Goal: Task Accomplishment & Management: Complete application form

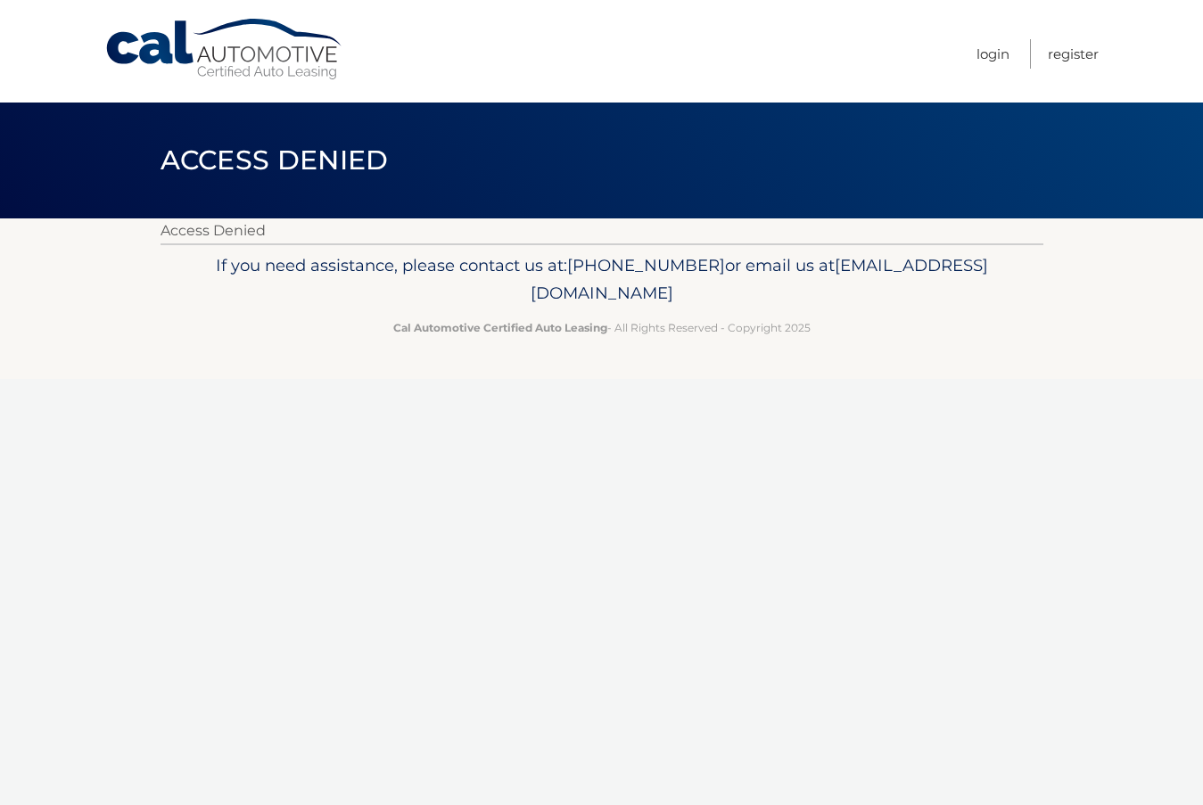
click at [241, 59] on link "Cal Automotive" at bounding box center [224, 49] width 241 height 63
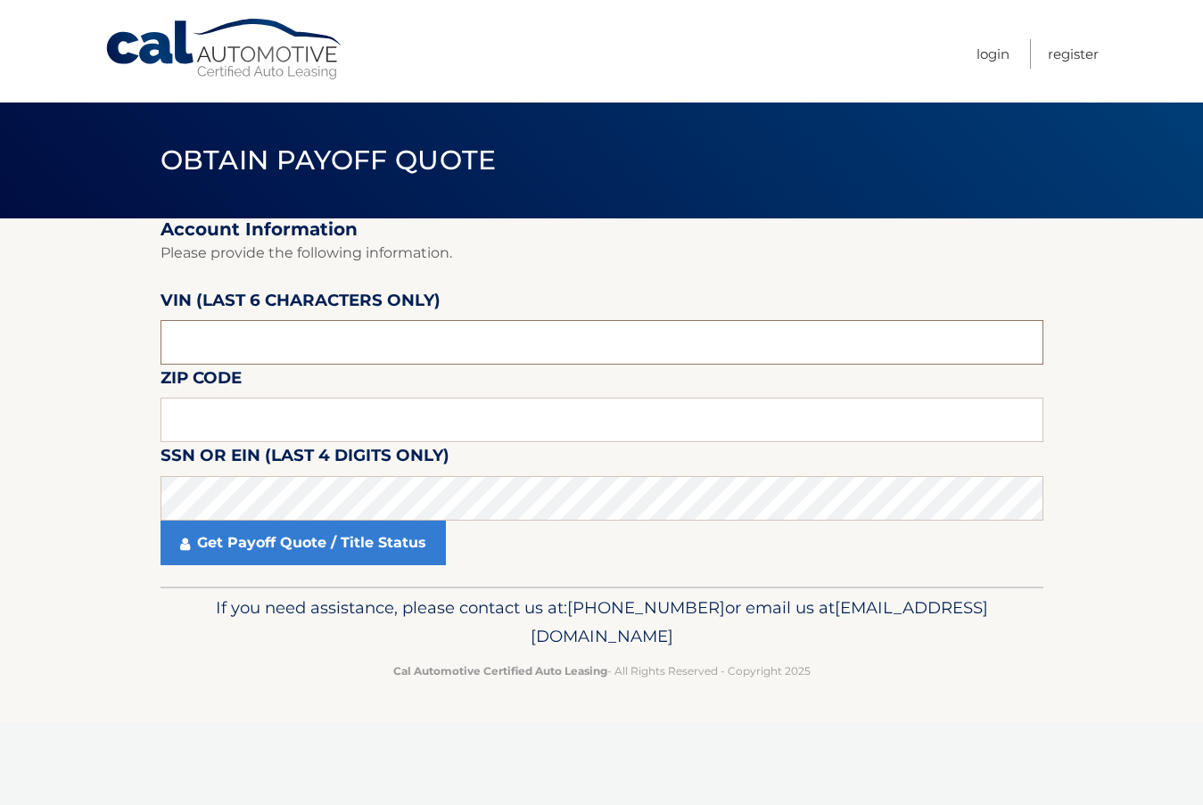
click at [217, 334] on input "text" at bounding box center [602, 342] width 883 height 45
drag, startPoint x: 222, startPoint y: 341, endPoint x: 161, endPoint y: 341, distance: 61.5
click at [161, 341] on input "text" at bounding box center [602, 342] width 883 height 45
type input "506996"
click at [186, 409] on input "text" at bounding box center [602, 420] width 883 height 45
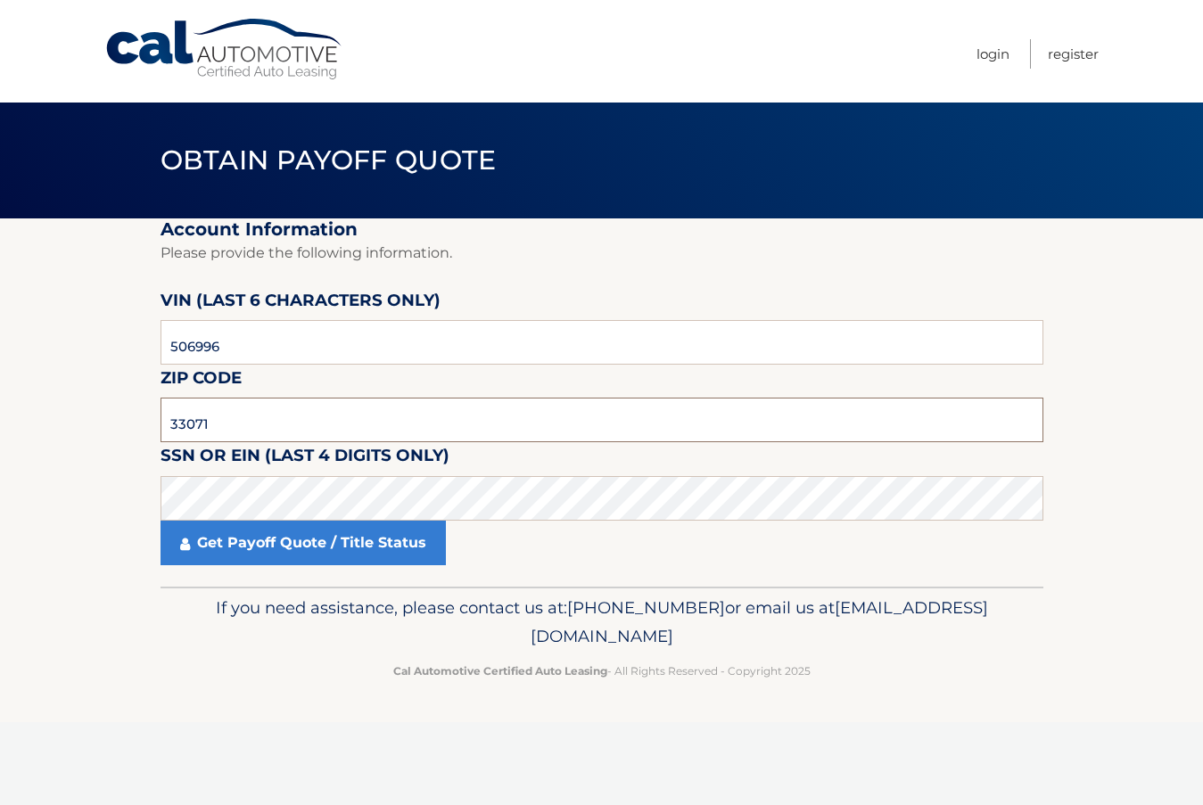
type input "33071"
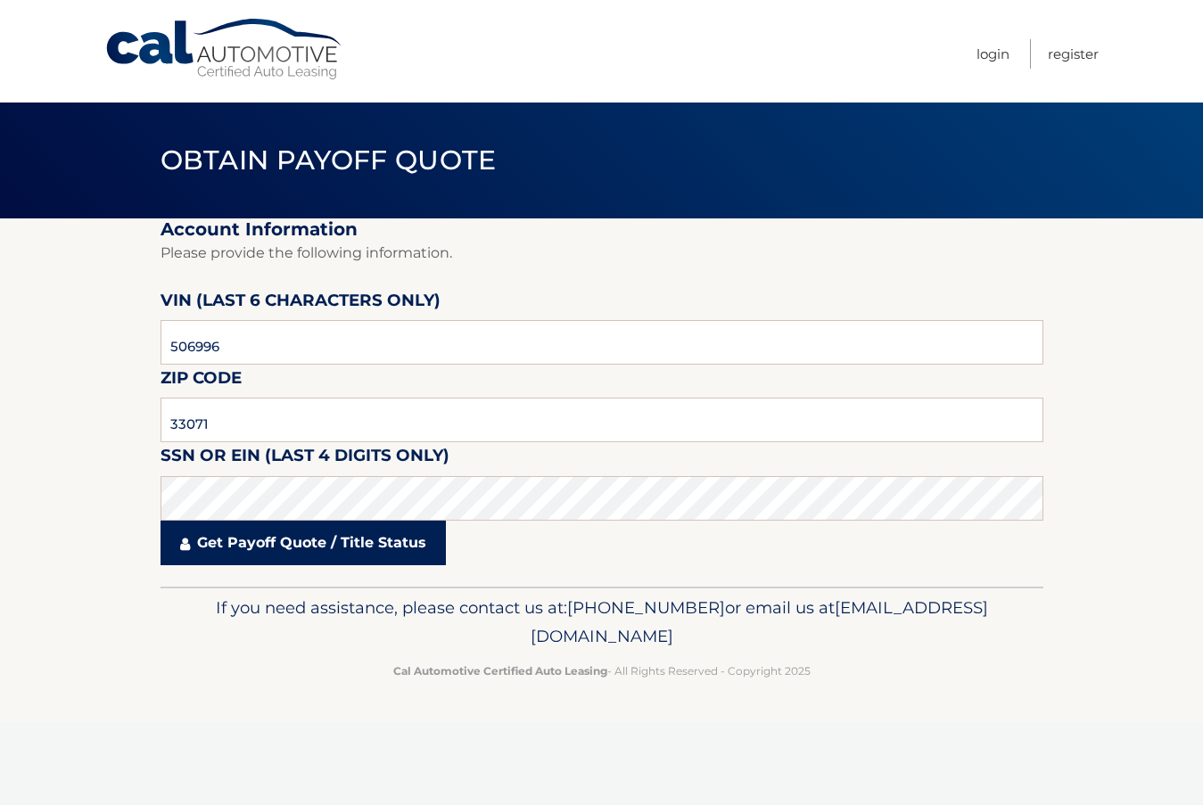
click at [278, 543] on link "Get Payoff Quote / Title Status" at bounding box center [303, 543] width 285 height 45
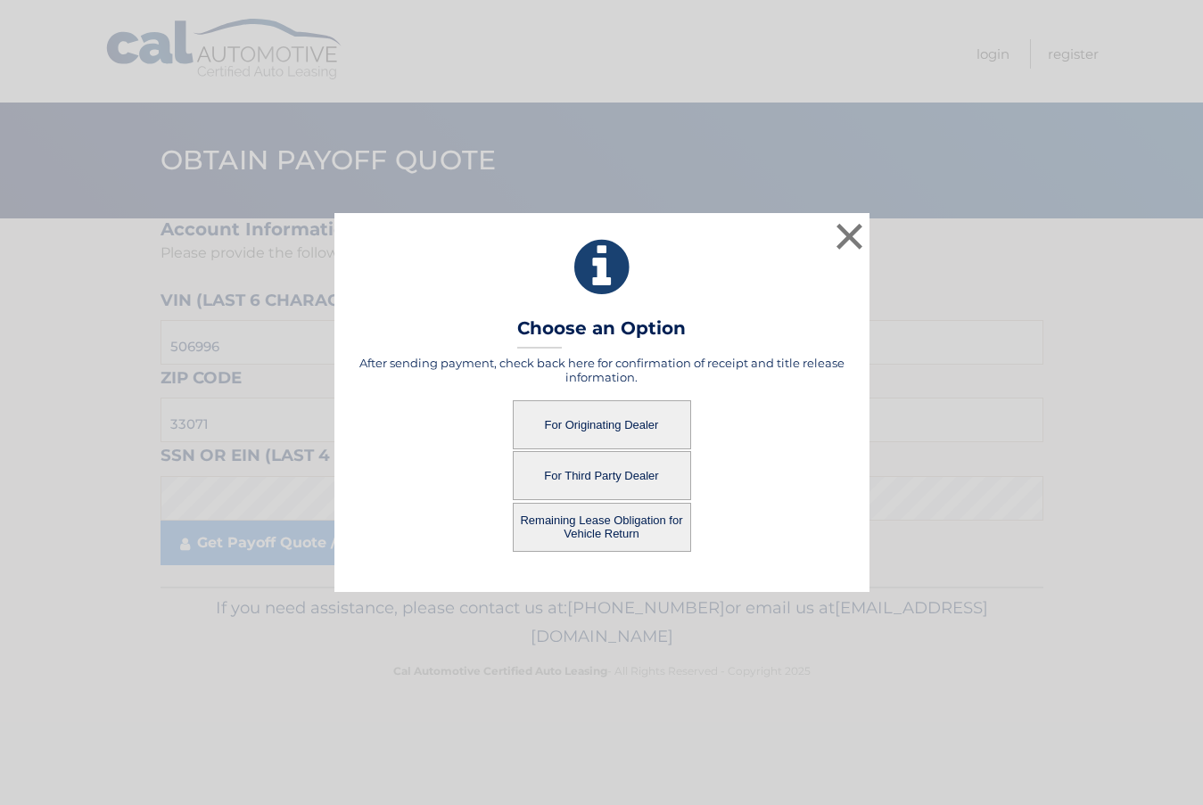
click at [608, 426] on button "For Originating Dealer" at bounding box center [602, 424] width 178 height 49
click at [547, 418] on button "For Originating Dealer" at bounding box center [602, 424] width 178 height 49
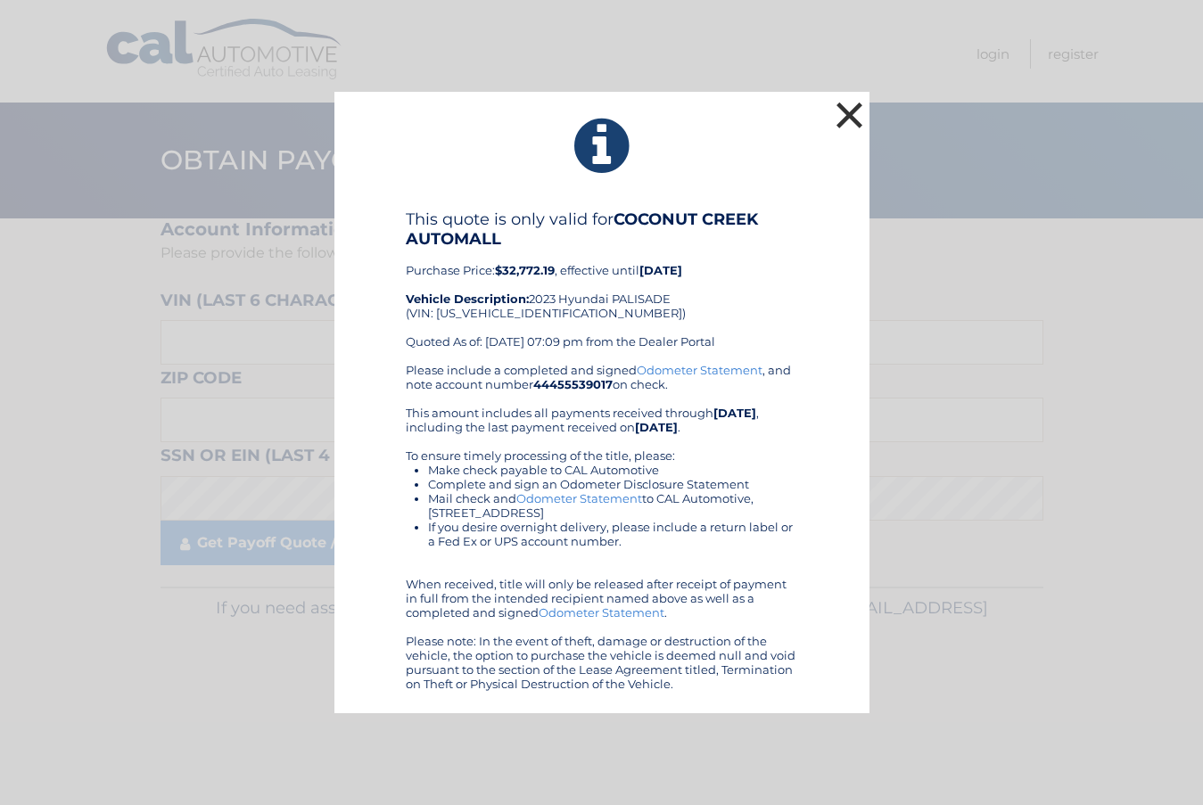
click at [860, 114] on button "×" at bounding box center [850, 115] width 36 height 36
